Goal: Information Seeking & Learning: Learn about a topic

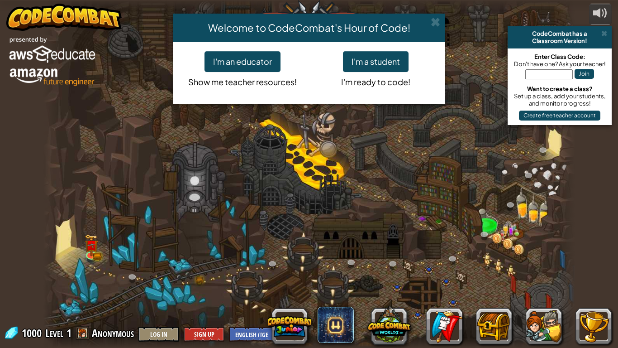
click at [397, 327] on div "Welcome to CodeCombat's Hour of Code! I'm an educator Show me teacher resources…" at bounding box center [309, 174] width 618 height 348
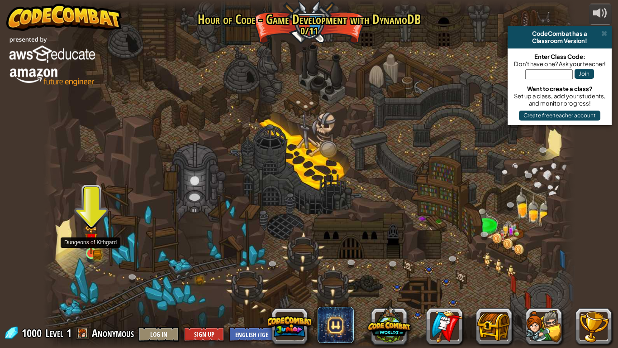
click at [91, 240] on img at bounding box center [91, 240] width 8 height 8
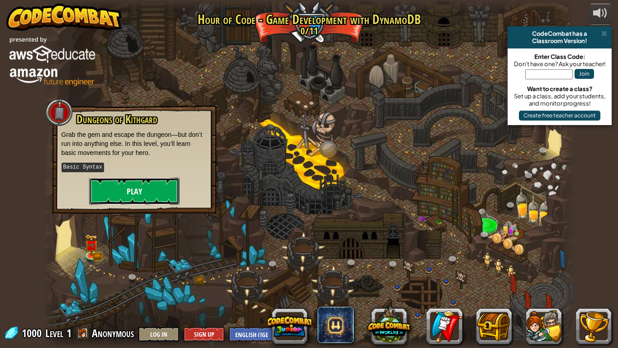
click at [113, 191] on button "Play" at bounding box center [134, 190] width 91 height 27
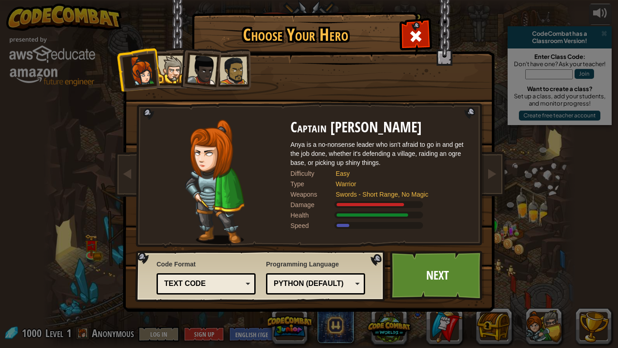
click at [172, 68] on div at bounding box center [172, 70] width 28 height 28
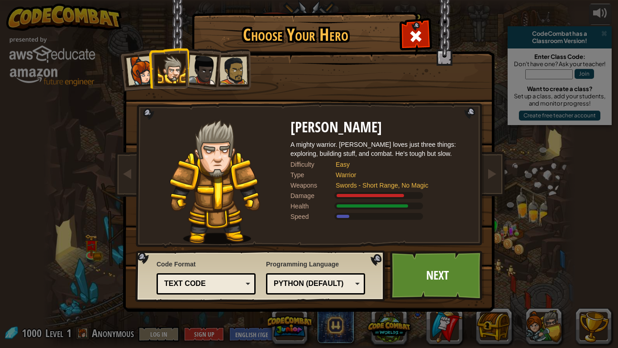
click at [132, 62] on div at bounding box center [141, 71] width 30 height 30
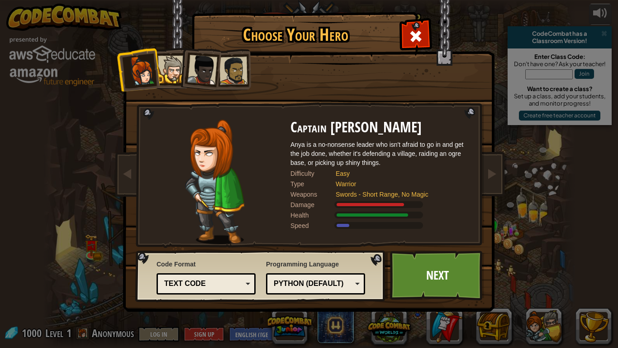
click at [166, 56] on div at bounding box center [172, 70] width 28 height 28
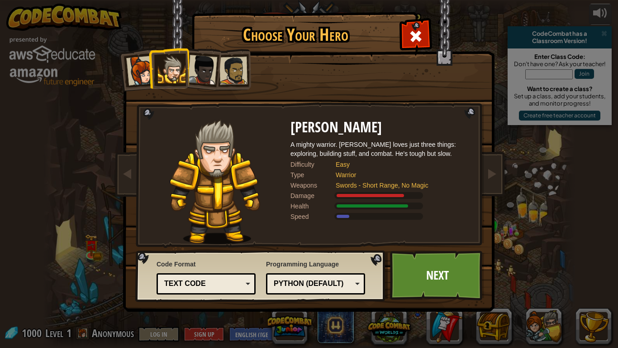
click at [200, 64] on div at bounding box center [202, 70] width 30 height 30
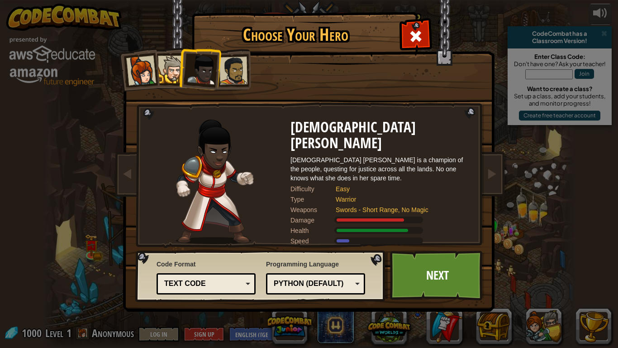
click at [238, 81] on div at bounding box center [234, 71] width 28 height 28
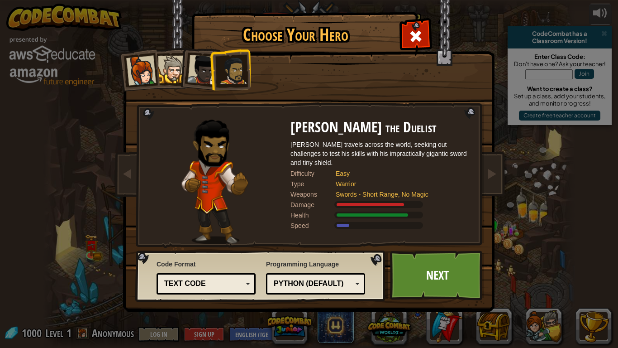
click at [190, 72] on div at bounding box center [202, 70] width 30 height 30
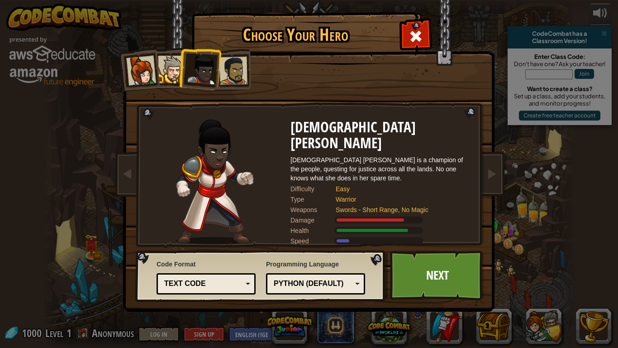
click at [163, 67] on div at bounding box center [172, 70] width 28 height 28
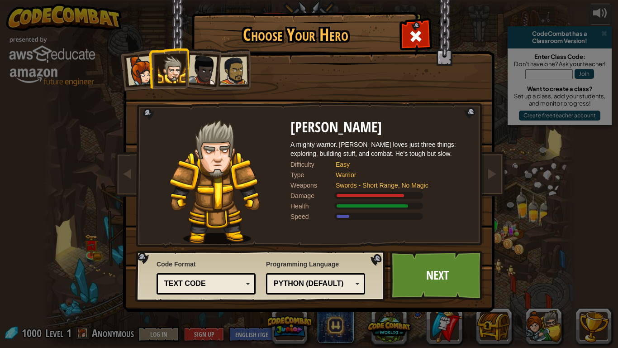
click at [144, 69] on div at bounding box center [141, 71] width 30 height 30
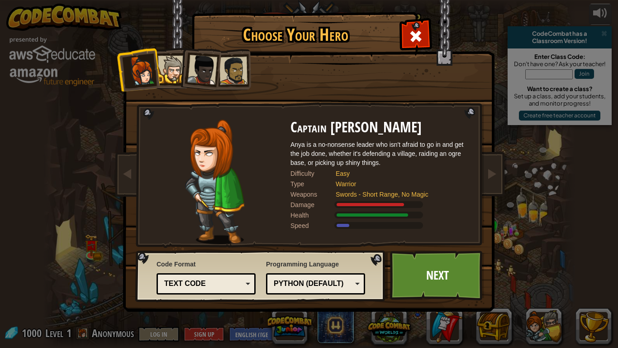
click at [211, 68] on div at bounding box center [202, 70] width 30 height 30
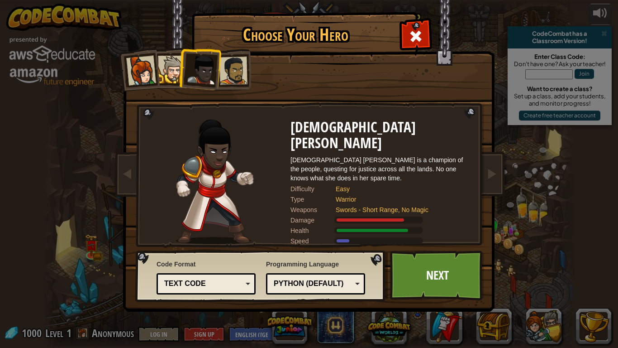
click at [185, 72] on li at bounding box center [199, 68] width 44 height 44
click at [177, 72] on div at bounding box center [172, 70] width 28 height 28
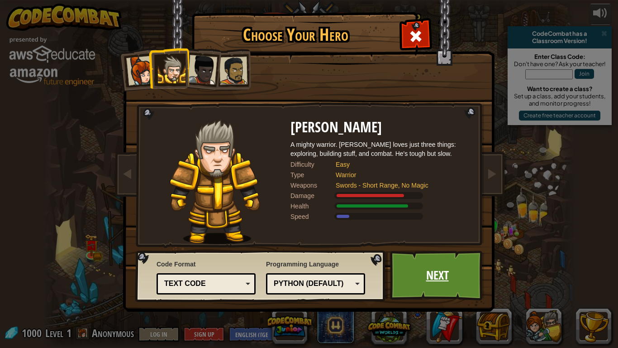
click at [433, 272] on link "Next" at bounding box center [437, 275] width 95 height 50
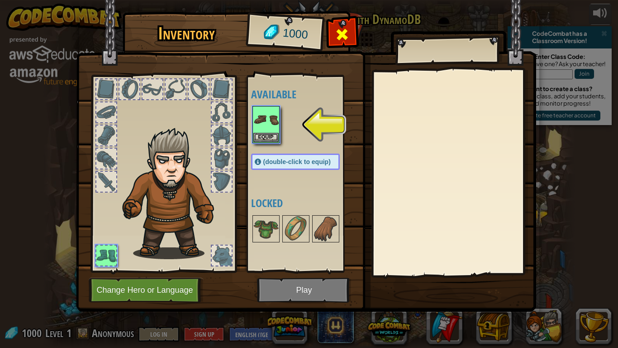
click at [345, 41] on span at bounding box center [342, 34] width 14 height 14
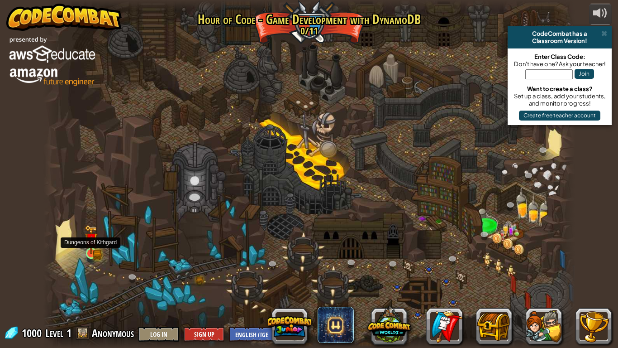
click at [93, 249] on img at bounding box center [92, 239] width 14 height 29
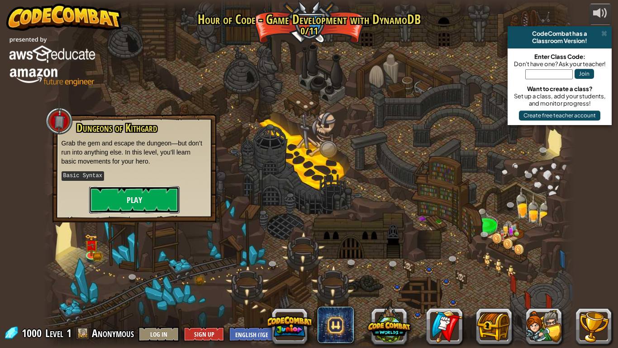
click at [114, 194] on button "Play" at bounding box center [134, 199] width 91 height 27
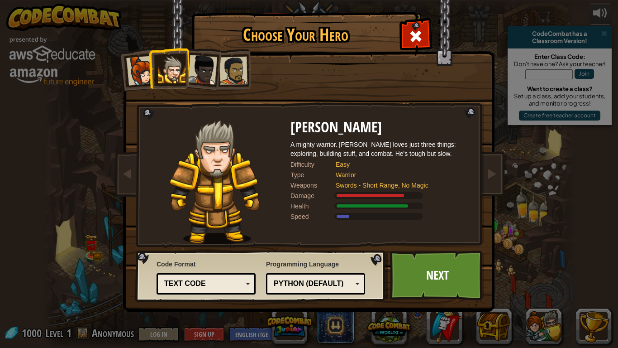
click at [292, 283] on div "Python (Default)" at bounding box center [313, 283] width 78 height 10
click at [409, 296] on link "Next" at bounding box center [437, 275] width 95 height 50
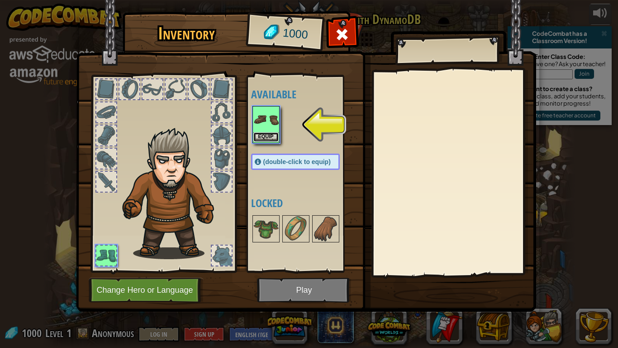
click at [268, 133] on button "Equip" at bounding box center [266, 137] width 25 height 10
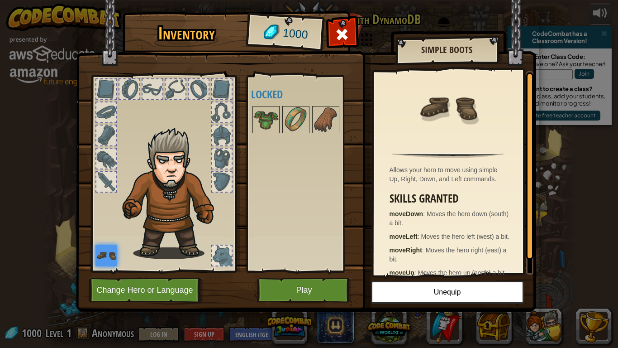
click at [221, 134] on div at bounding box center [222, 135] width 20 height 20
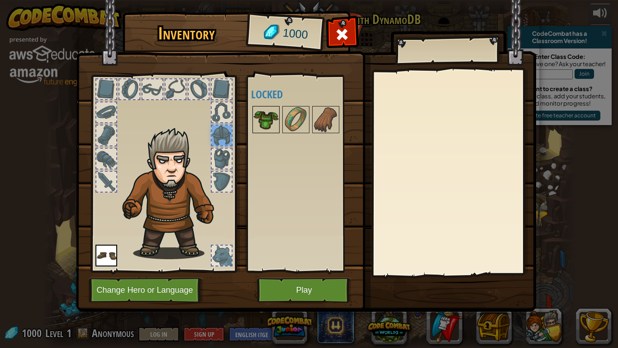
click at [276, 109] on img at bounding box center [266, 119] width 25 height 25
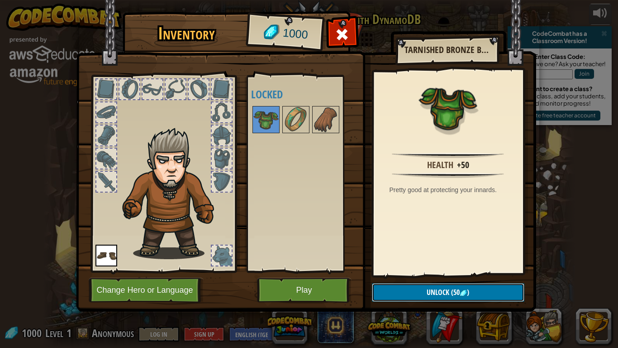
click at [464, 290] on img at bounding box center [463, 292] width 7 height 7
click at [464, 290] on button "Confirm" at bounding box center [448, 292] width 153 height 19
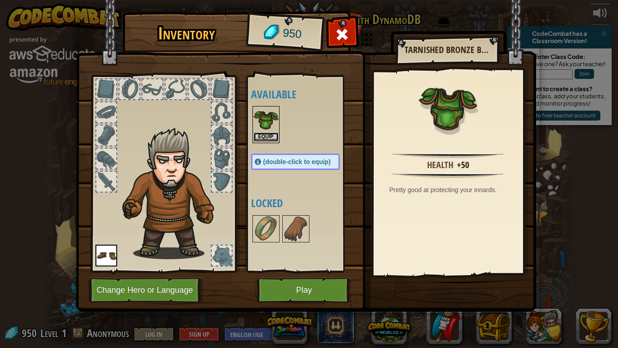
click at [264, 135] on button "Equip" at bounding box center [266, 137] width 25 height 10
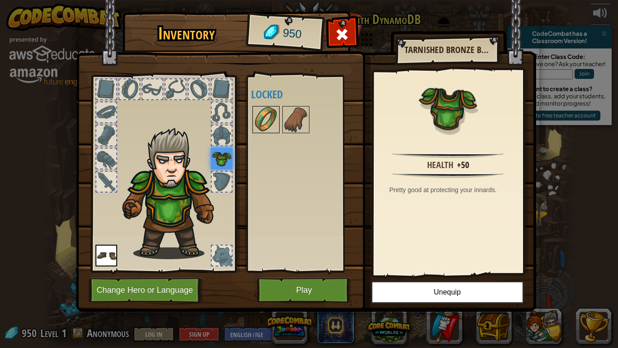
click at [272, 126] on img at bounding box center [266, 119] width 25 height 25
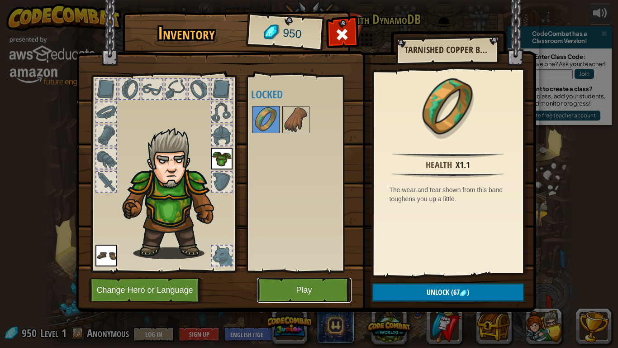
click at [325, 292] on button "Play" at bounding box center [304, 290] width 95 height 25
click at [229, 180] on div at bounding box center [222, 182] width 20 height 20
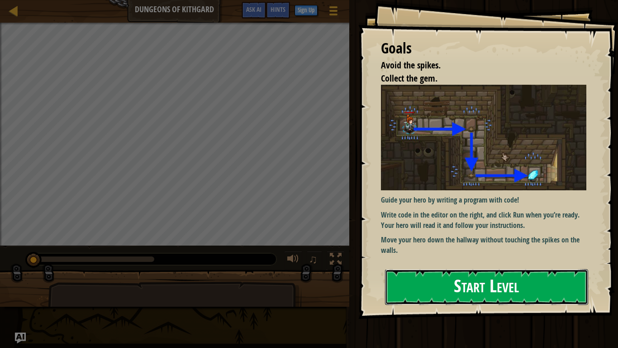
click at [493, 285] on button "Start Level" at bounding box center [486, 287] width 203 height 36
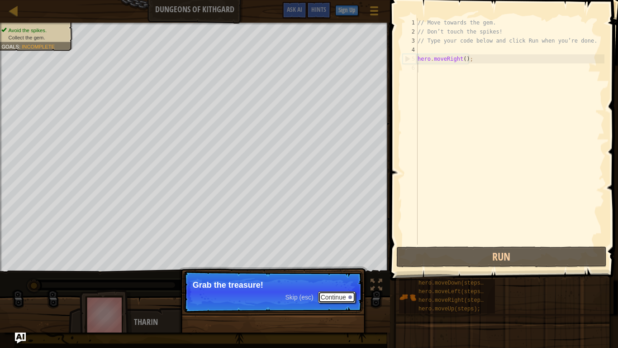
click at [341, 295] on button "Continue" at bounding box center [337, 297] width 38 height 12
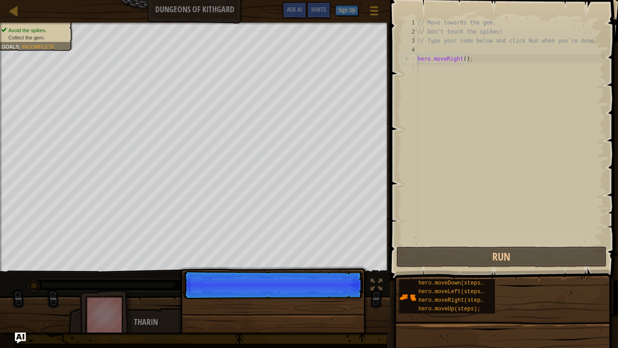
scroll to position [4, 0]
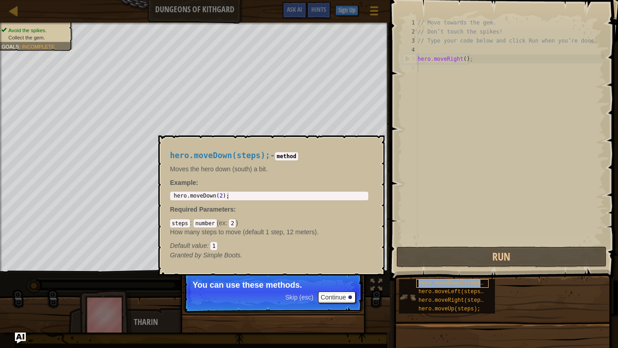
click at [465, 286] on span "hero.moveDown(steps);" at bounding box center [453, 283] width 68 height 6
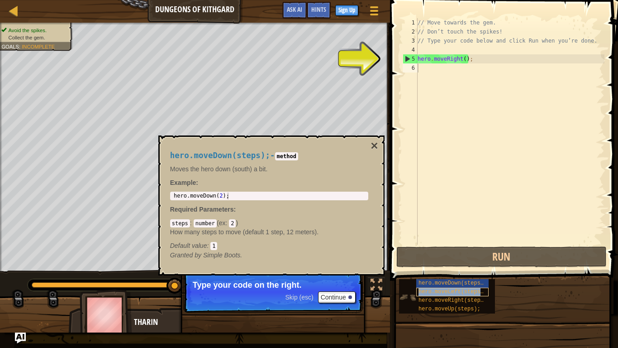
click at [436, 291] on span "hero.moveLeft(steps);" at bounding box center [453, 291] width 68 height 6
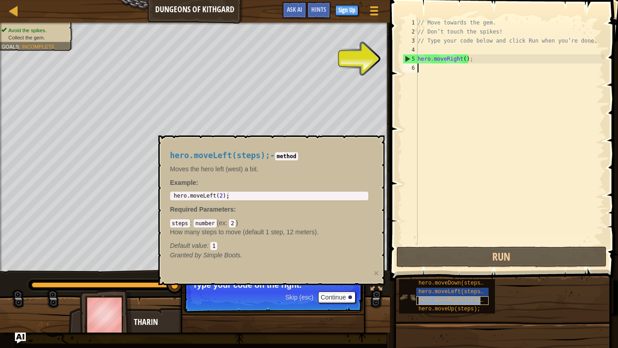
click at [439, 297] on span "hero.moveRight(steps);" at bounding box center [455, 300] width 72 height 6
click at [444, 311] on span "hero.moveUp(steps);" at bounding box center [450, 309] width 62 height 6
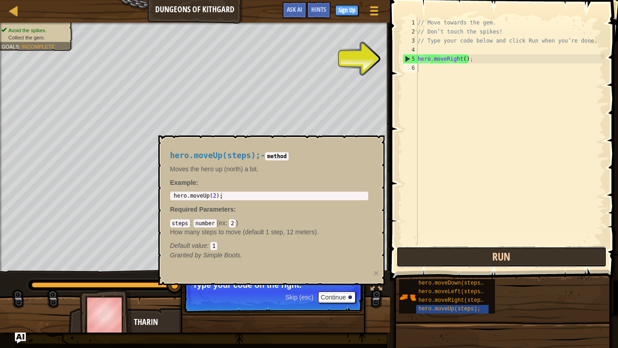
click at [496, 251] on button "Run" at bounding box center [502, 256] width 211 height 21
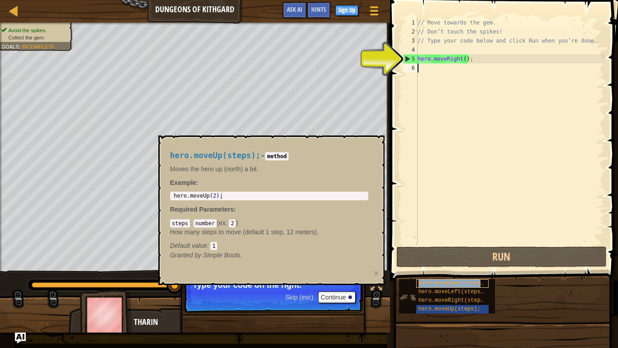
click at [469, 283] on span "hero.moveDown(steps);" at bounding box center [453, 283] width 68 height 6
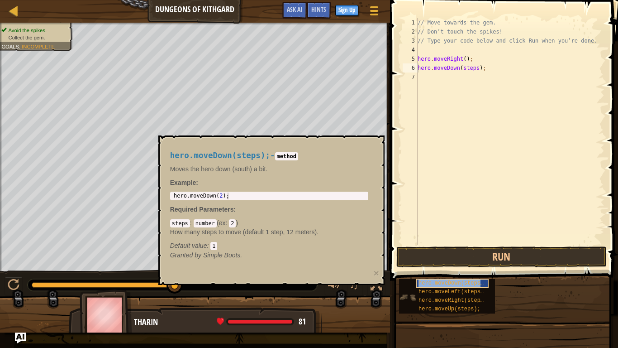
click at [457, 283] on span "hero.moveDown(steps);" at bounding box center [453, 283] width 68 height 6
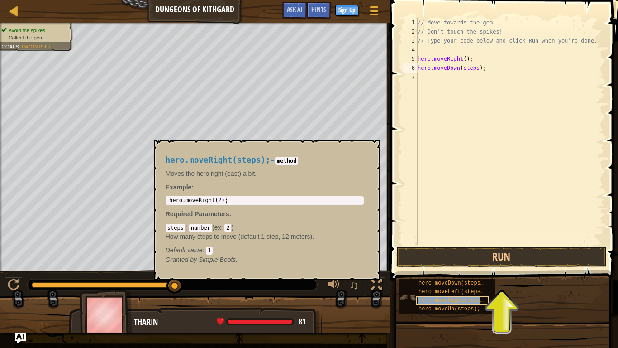
click at [460, 300] on span "hero.moveRight(steps);" at bounding box center [455, 300] width 72 height 6
click at [468, 297] on span "hero.moveRight(steps);" at bounding box center [455, 300] width 72 height 6
click at [466, 299] on span "hero.moveRight(steps);" at bounding box center [455, 300] width 72 height 6
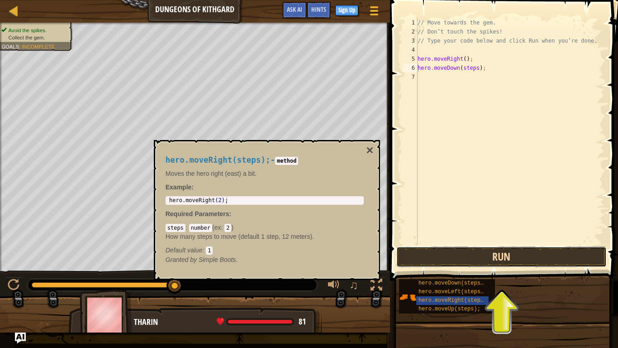
click at [501, 246] on button "Run" at bounding box center [502, 256] width 211 height 21
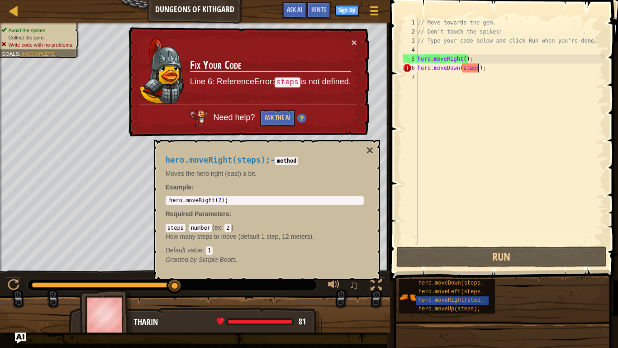
click at [479, 72] on div "// Move towards the gem. // Don’t touch the spikes! // Type your code below and…" at bounding box center [510, 140] width 189 height 244
click at [355, 39] on button "×" at bounding box center [354, 43] width 5 height 10
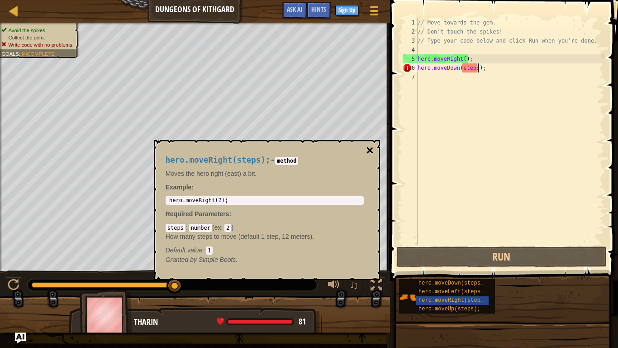
click at [373, 148] on button "×" at bounding box center [369, 150] width 7 height 13
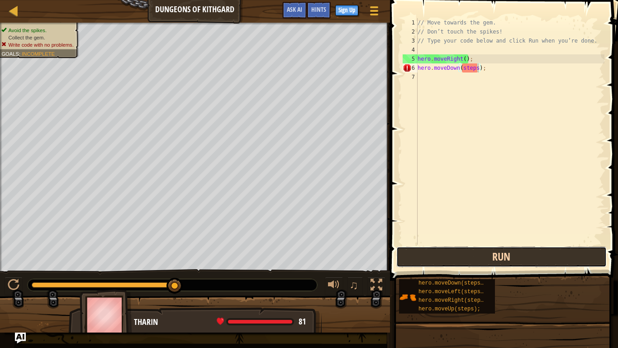
click at [430, 262] on button "Run" at bounding box center [502, 256] width 211 height 21
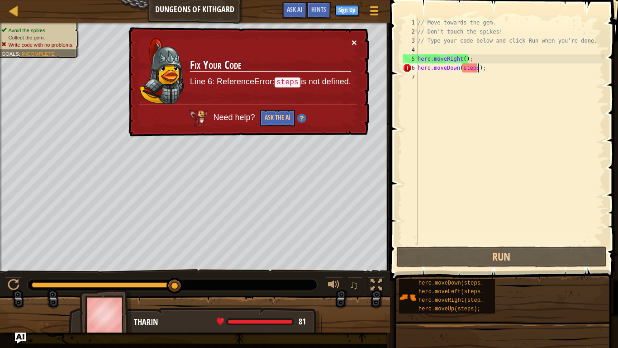
click at [355, 38] on button "×" at bounding box center [354, 43] width 5 height 10
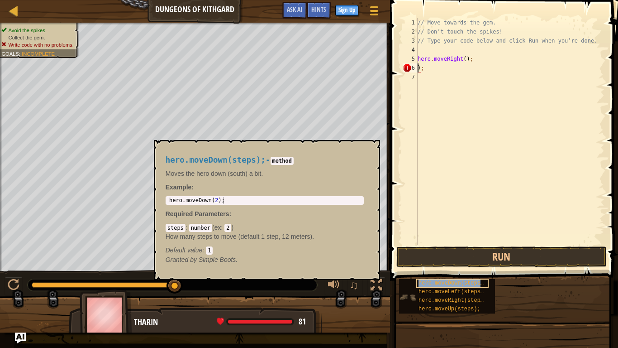
click at [466, 280] on span "hero.moveDown(steps);" at bounding box center [453, 283] width 68 height 6
click at [455, 280] on span "hero.moveDown(steps);" at bounding box center [453, 283] width 68 height 6
click at [456, 291] on span "hero.moveLeft(steps);" at bounding box center [453, 291] width 68 height 6
click at [459, 280] on span "hero.moveDown(steps);" at bounding box center [453, 283] width 68 height 6
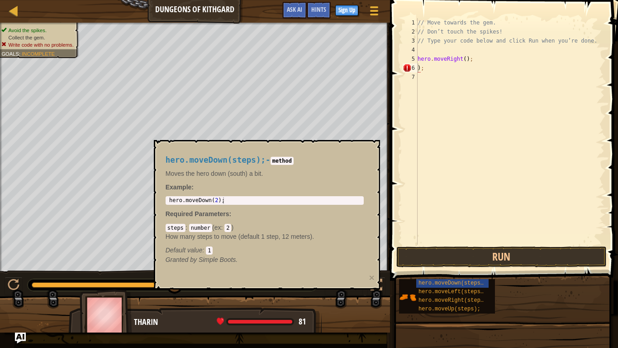
click at [337, 333] on div "Map Dungeons of Kithgard Game Menu Done Sign Up Hints Ask AI 1 הההההההההההההההה…" at bounding box center [309, 174] width 618 height 348
click at [453, 251] on button "Run" at bounding box center [502, 256] width 211 height 21
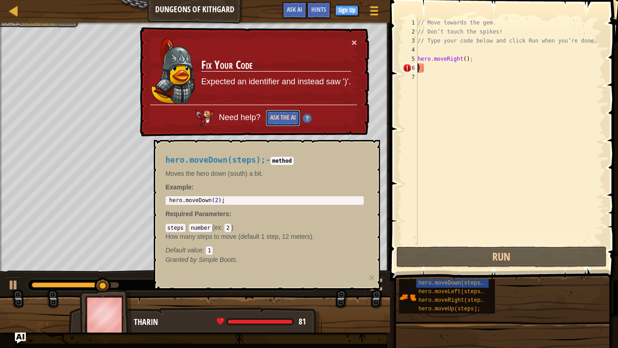
click at [272, 117] on button "Ask the AI" at bounding box center [283, 118] width 35 height 17
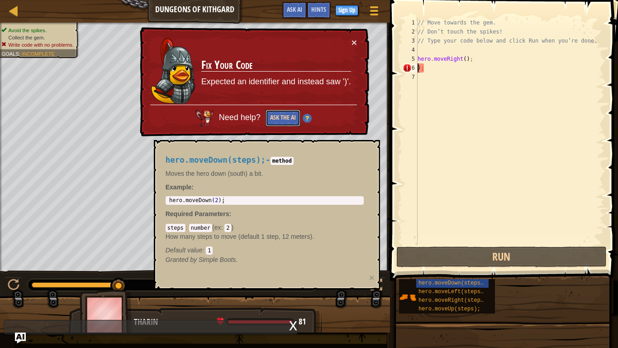
click at [288, 122] on button "Ask the AI" at bounding box center [283, 118] width 35 height 17
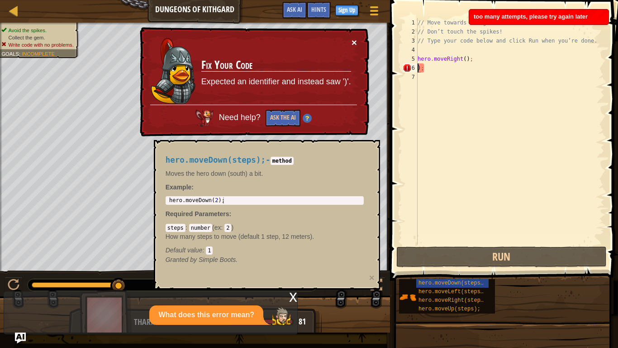
click at [355, 38] on button "×" at bounding box center [354, 43] width 5 height 10
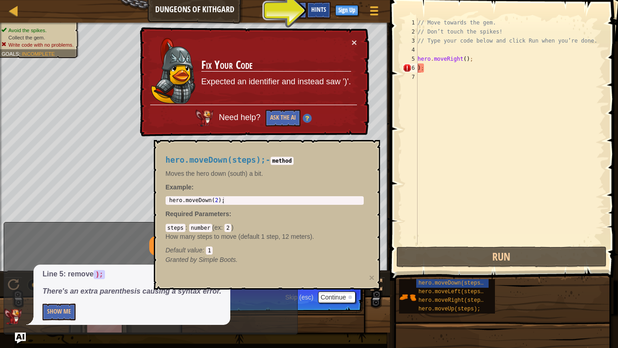
click at [322, 9] on span "Hints" at bounding box center [319, 9] width 15 height 9
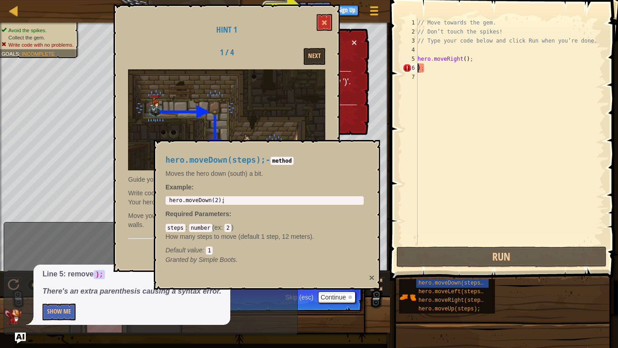
click at [373, 278] on button "×" at bounding box center [371, 278] width 5 height 10
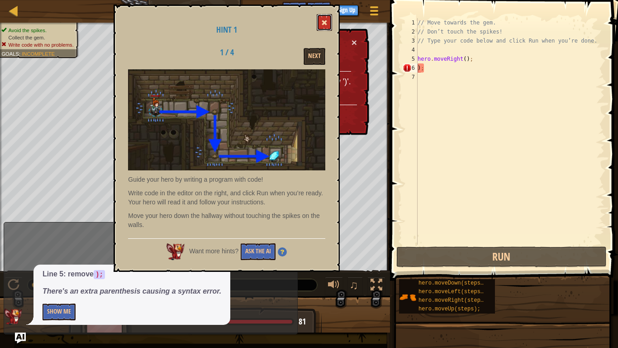
click at [327, 22] on span at bounding box center [324, 22] width 6 height 6
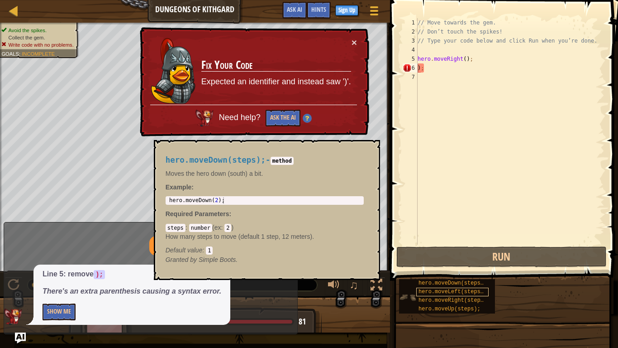
click at [427, 290] on span "hero.moveLeft(steps);" at bounding box center [453, 291] width 68 height 6
click at [453, 298] on span "hero.moveRight(steps);" at bounding box center [455, 300] width 72 height 6
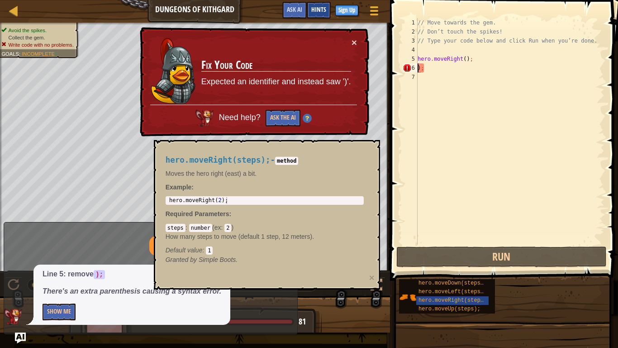
click at [322, 10] on span "Hints" at bounding box center [319, 9] width 15 height 9
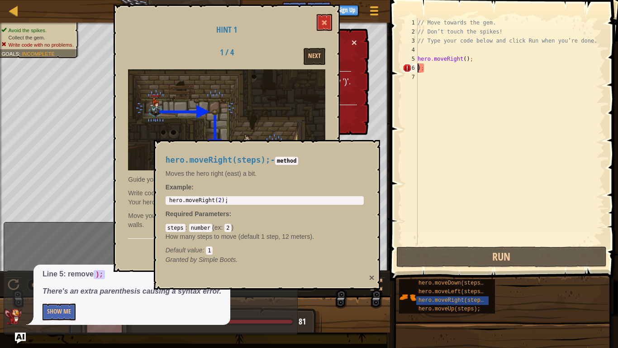
click at [371, 277] on button "×" at bounding box center [371, 278] width 5 height 10
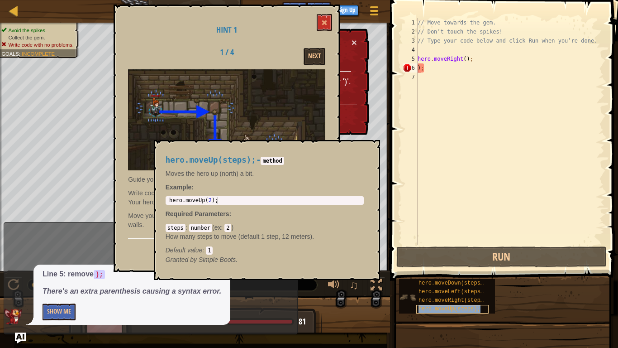
click at [460, 307] on span "hero.moveUp(steps);" at bounding box center [450, 309] width 62 height 6
click at [458, 285] on span "hero.moveDown(steps);" at bounding box center [453, 283] width 68 height 6
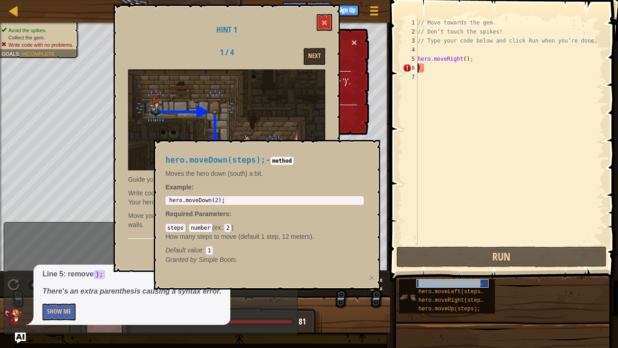
click at [458, 285] on span "hero.moveDown(steps);" at bounding box center [453, 283] width 68 height 6
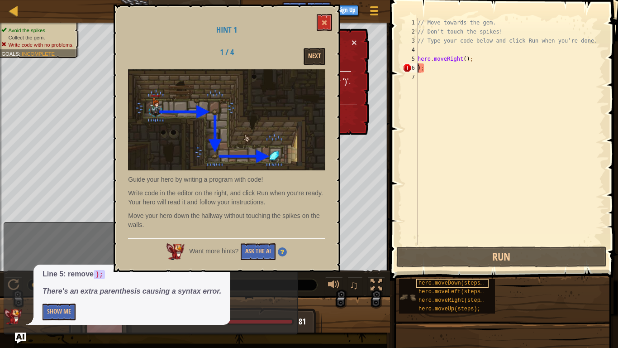
click at [458, 285] on span "hero.moveDown(steps);" at bounding box center [453, 283] width 68 height 6
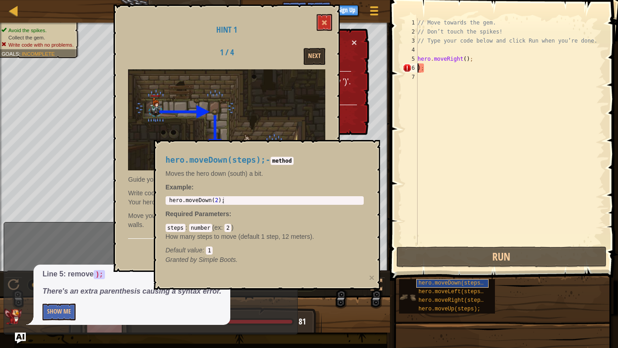
click at [458, 285] on span "hero.moveDown(steps);" at bounding box center [453, 283] width 68 height 6
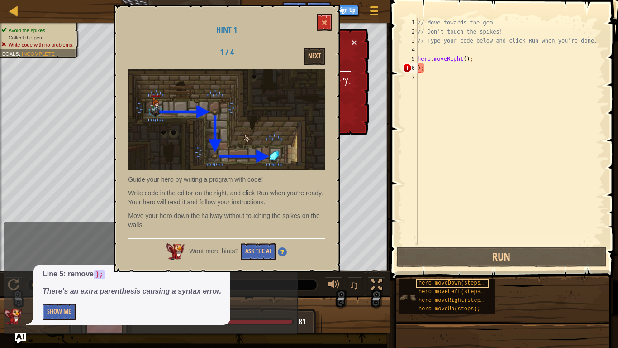
click at [458, 285] on span "hero.moveDown(steps);" at bounding box center [453, 283] width 68 height 6
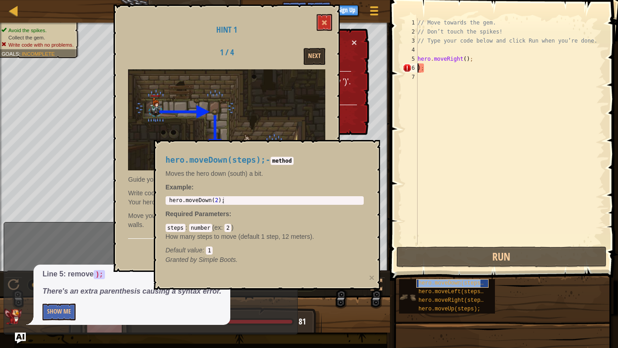
click at [457, 285] on span "hero.moveDown(steps);" at bounding box center [453, 283] width 68 height 6
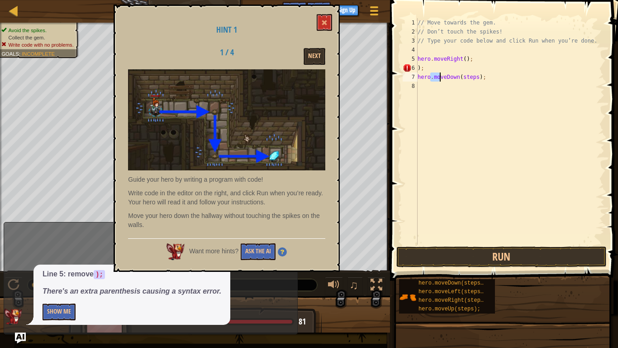
drag, startPoint x: 431, startPoint y: 77, endPoint x: 442, endPoint y: 77, distance: 11.3
click at [442, 77] on div "// Move towards the gem. // Don’t touch the spikes! // Type your code below and…" at bounding box center [510, 140] width 189 height 244
drag, startPoint x: 421, startPoint y: 79, endPoint x: 474, endPoint y: 75, distance: 53.6
click at [474, 75] on div "// Move towards the gem. // Don’t touch the spikes! // Type your code below and…" at bounding box center [510, 140] width 189 height 244
click at [439, 66] on div "// Move towards the gem. // Don’t touch the spikes! // Type your code below and…" at bounding box center [510, 140] width 189 height 244
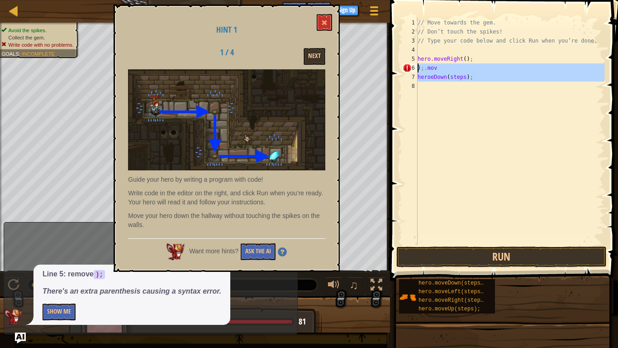
drag, startPoint x: 417, startPoint y: 78, endPoint x: 440, endPoint y: 66, distance: 26.1
click at [440, 66] on div ");.mov 1 2 3 4 5 6 7 8 // Move towards the gem. // Don’t touch the spikes! // T…" at bounding box center [503, 131] width 204 height 226
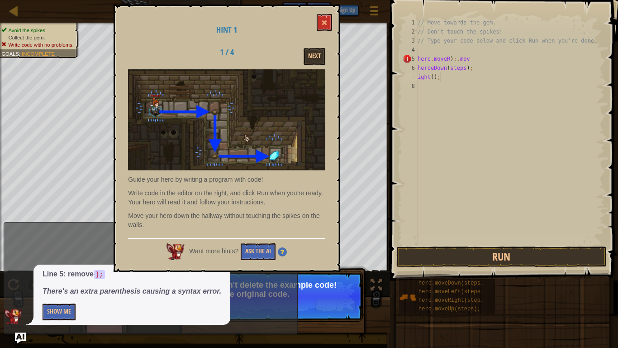
click at [453, 75] on div "// Move towards the gem. // Don’t touch the spikes! // Type your code below and…" at bounding box center [510, 140] width 189 height 244
type textarea "ight();"
